Goal: Use online tool/utility

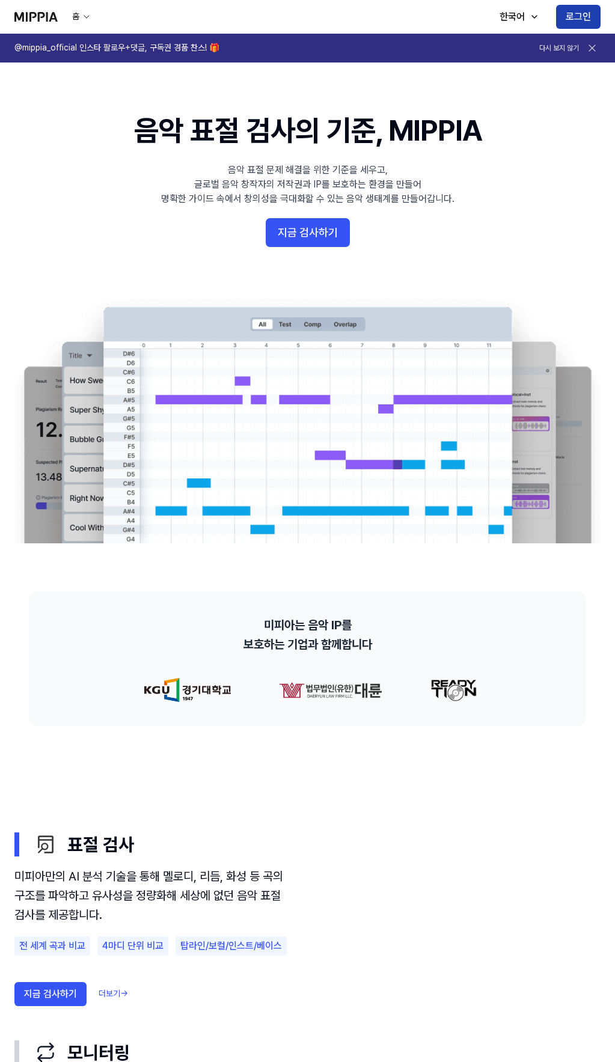
click at [578, 22] on button "로그인" at bounding box center [578, 17] width 44 height 24
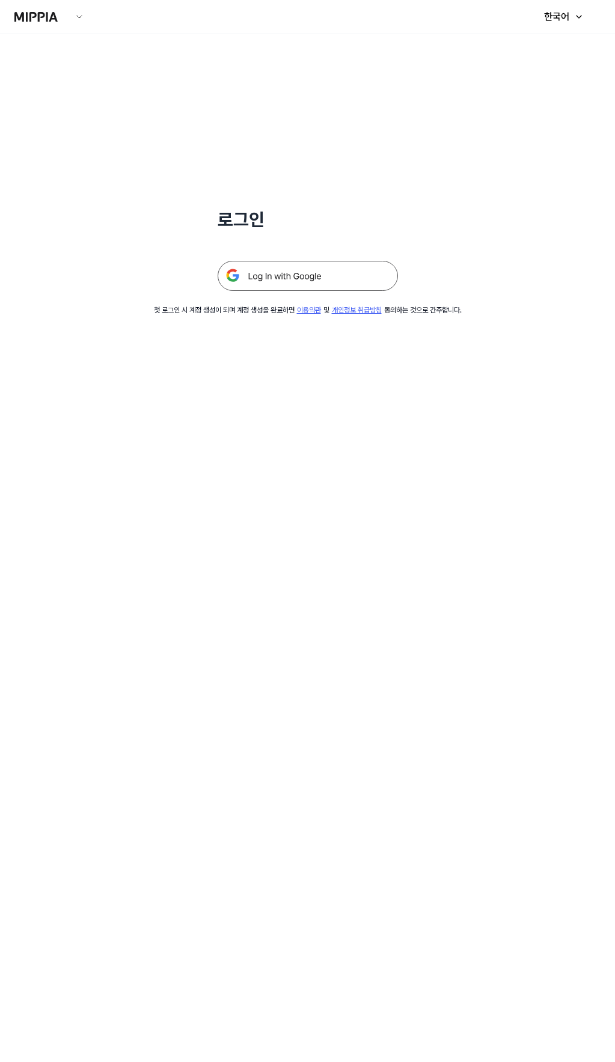
click at [274, 284] on img at bounding box center [308, 276] width 180 height 30
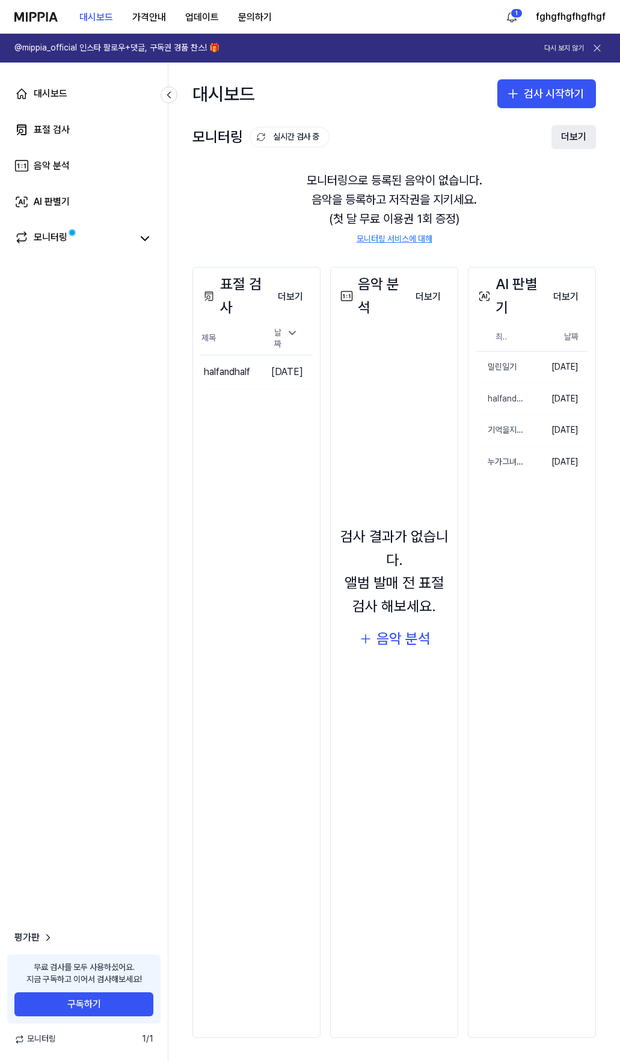
click at [575, 141] on button "더보기" at bounding box center [573, 137] width 44 height 24
click at [560, 293] on button "더보기" at bounding box center [566, 297] width 44 height 24
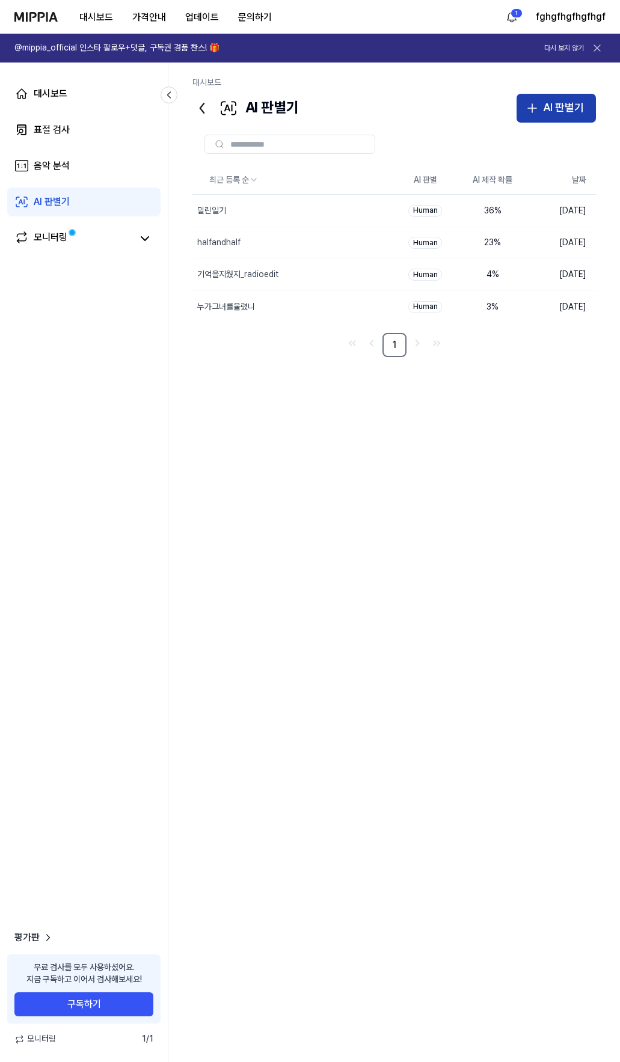
click at [544, 113] on div "AI 판별기" at bounding box center [563, 107] width 41 height 17
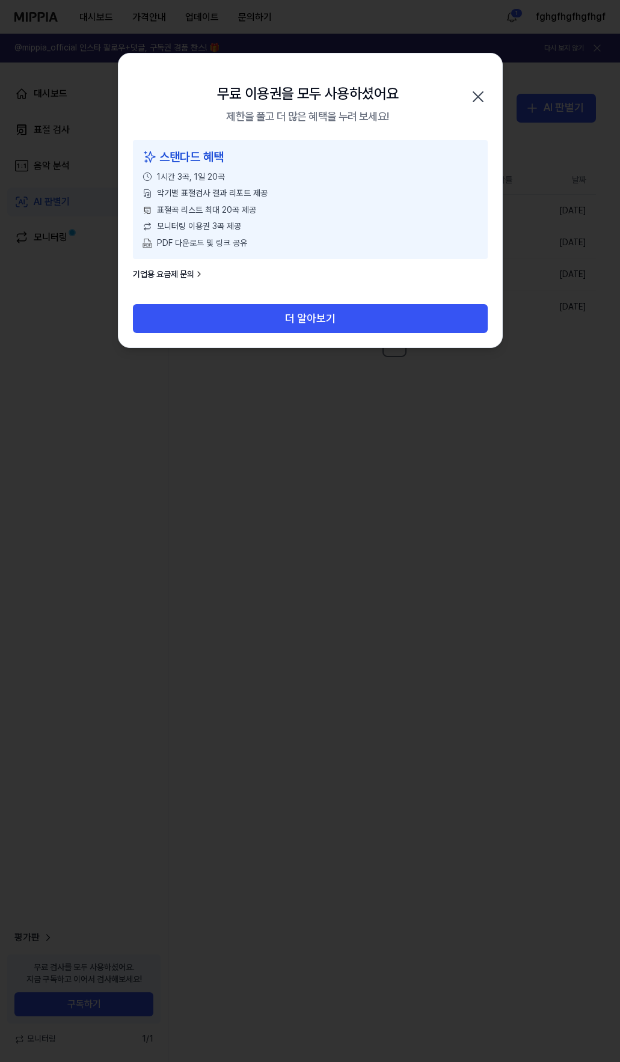
click at [482, 93] on icon "button" at bounding box center [478, 97] width 10 height 10
